Goal: Navigation & Orientation: Find specific page/section

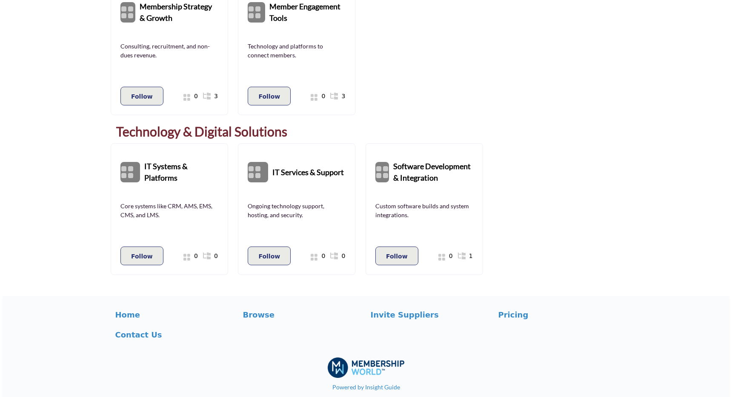
scroll to position [965, 0]
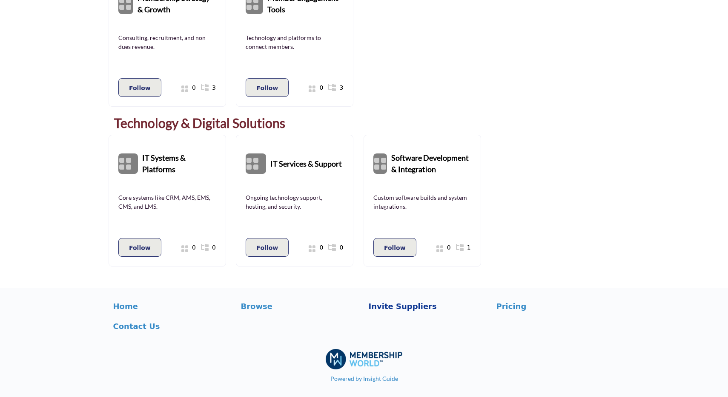
click at [411, 306] on p "Invite Suppliers" at bounding box center [427, 306] width 119 height 11
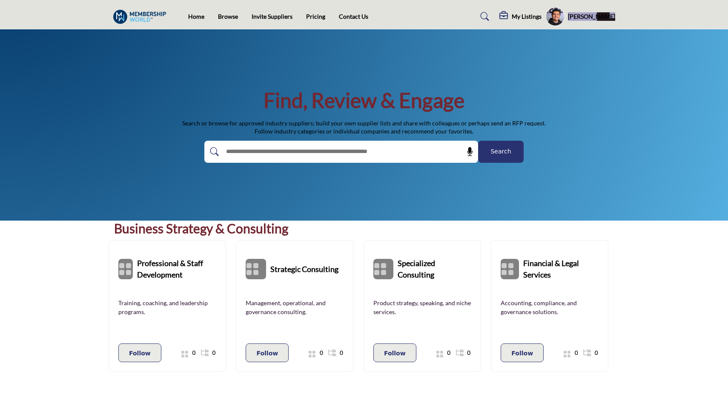
click at [558, 11] on profile-featured-0a42625a-e7d6-42e1-aed1-0cb42fc23517 "Show hide supplier dropdown" at bounding box center [554, 16] width 19 height 19
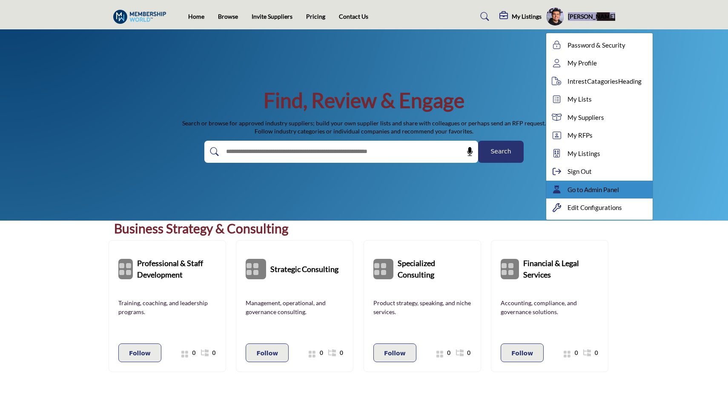
click at [600, 189] on span "Go to Admin Panel" at bounding box center [592, 190] width 51 height 10
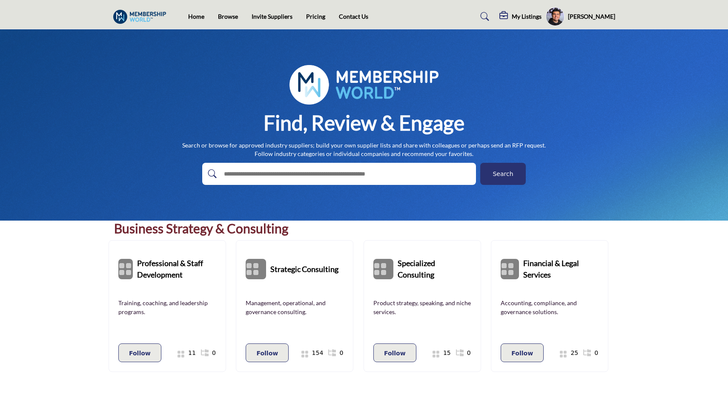
click at [592, 12] on h5 "[PERSON_NAME]" at bounding box center [591, 16] width 47 height 9
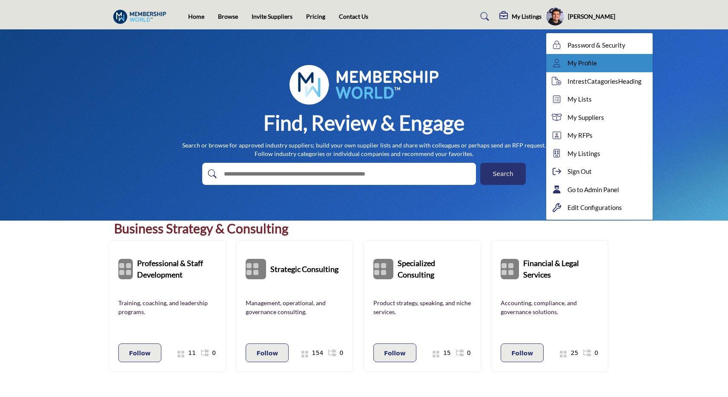
click at [594, 60] on span "My Profile" at bounding box center [581, 63] width 29 height 10
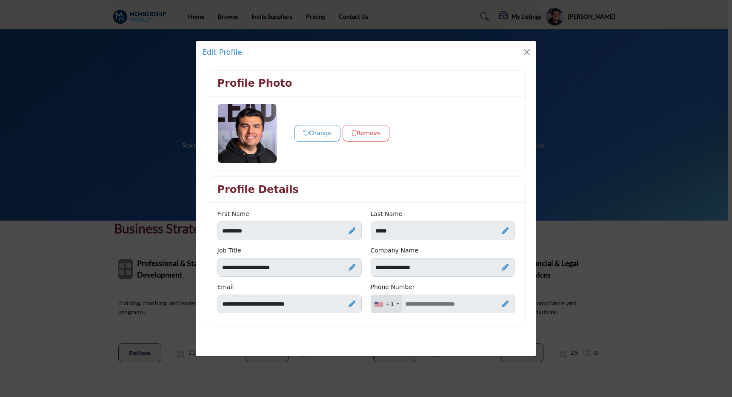
click at [387, 16] on div "Edit Profile Profile Photo Change Remove Profile Details" at bounding box center [366, 198] width 732 height 397
click at [529, 49] on button "Close" at bounding box center [527, 52] width 12 height 12
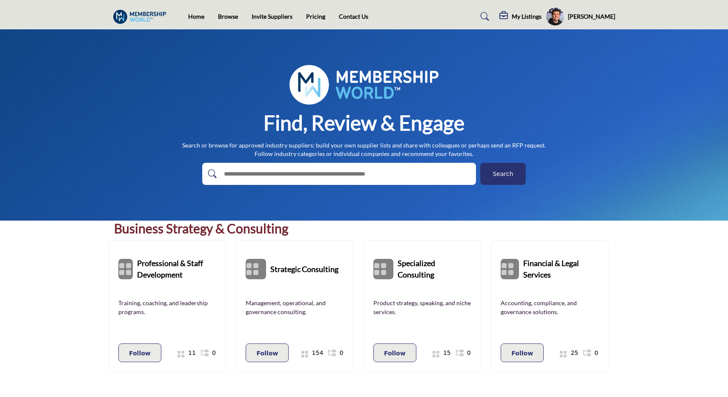
click at [586, 11] on div "Francisco Opazo Password & Security My Profile IntrestCatagoriesHeading My List…" at bounding box center [579, 16] width 69 height 19
click at [233, 17] on link "Browse" at bounding box center [228, 16] width 20 height 7
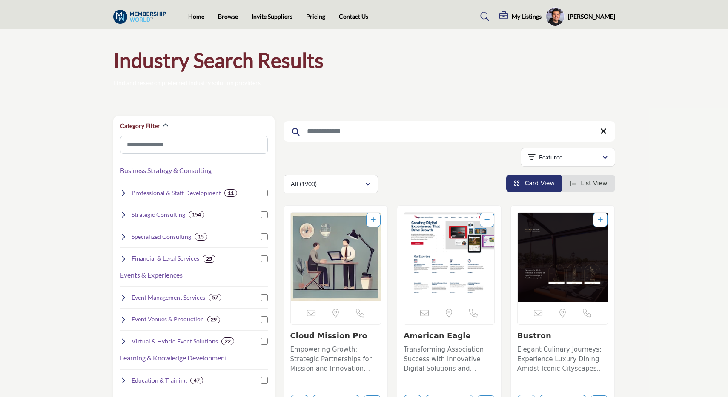
click at [138, 11] on img at bounding box center [141, 17] width 57 height 14
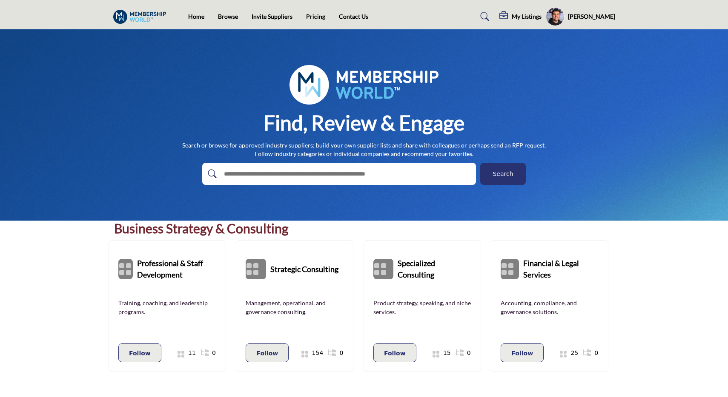
click at [598, 20] on h5 "[PERSON_NAME]" at bounding box center [591, 16] width 47 height 9
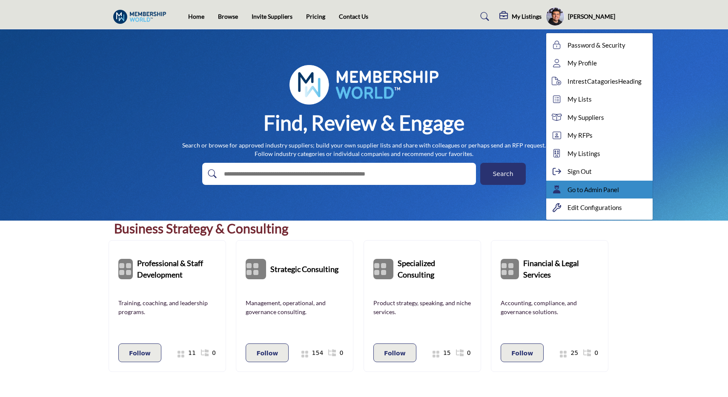
click at [597, 187] on span "Go to Admin Panel" at bounding box center [592, 190] width 51 height 10
